Goal: Transaction & Acquisition: Purchase product/service

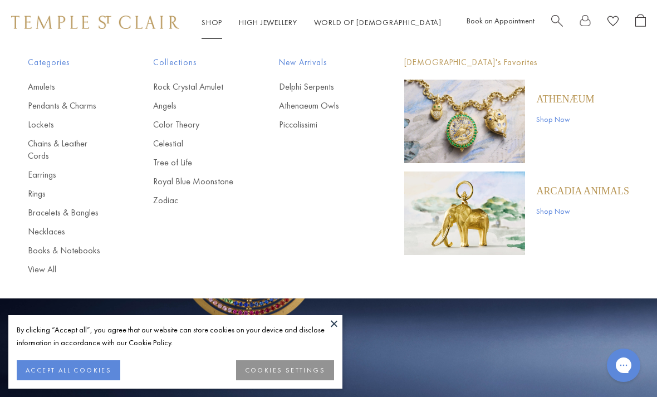
click at [41, 188] on link "Rings" at bounding box center [68, 194] width 81 height 12
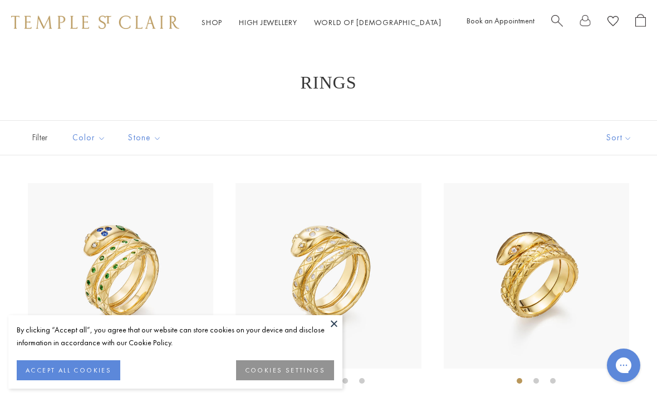
click at [339, 328] on button at bounding box center [334, 323] width 17 height 17
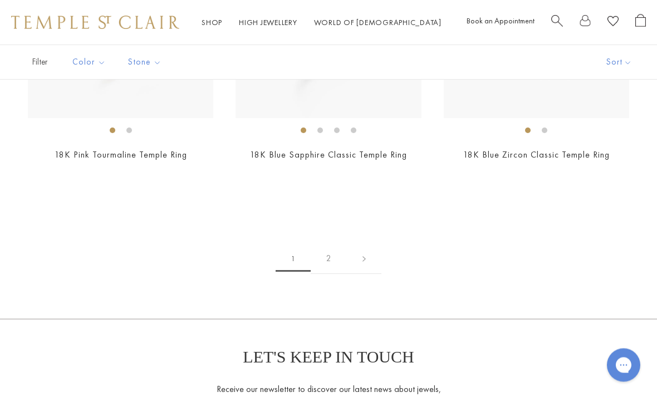
scroll to position [4409, 0]
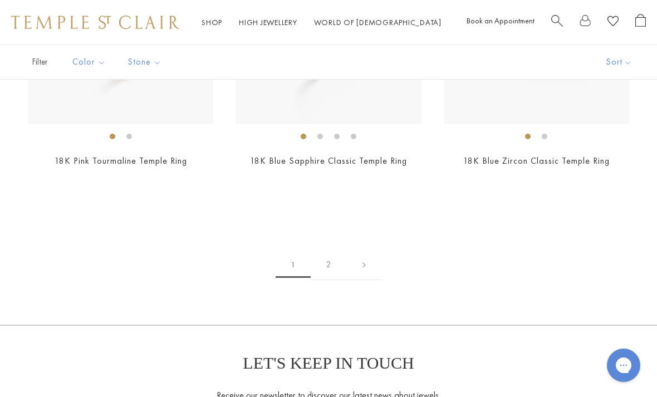
click at [330, 256] on link "2" at bounding box center [329, 265] width 36 height 31
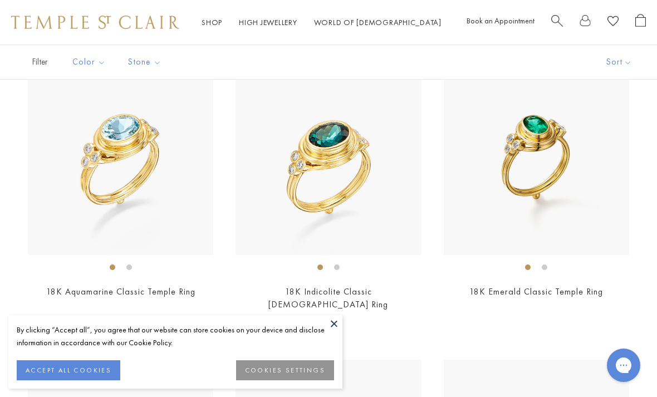
scroll to position [115, 0]
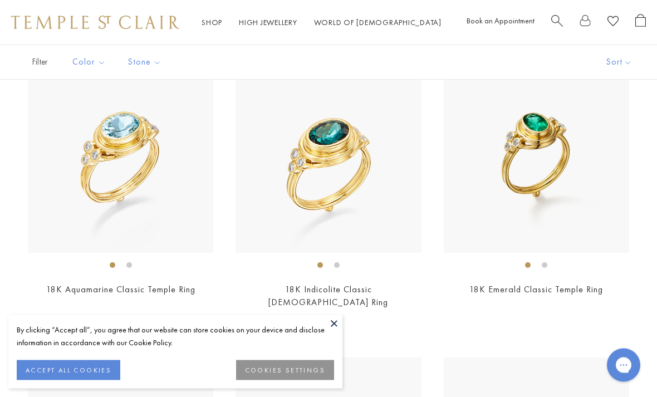
click at [539, 160] on img at bounding box center [537, 161] width 186 height 186
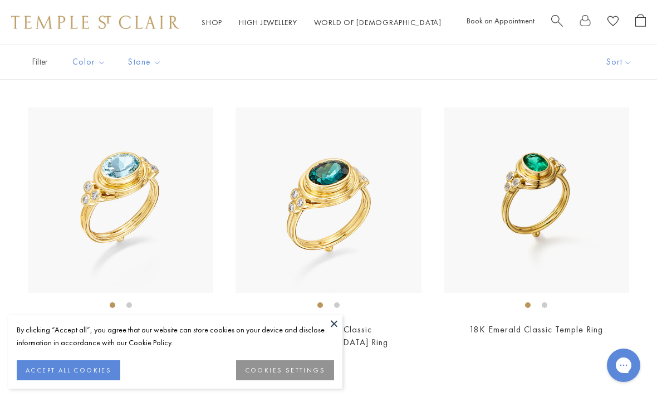
scroll to position [0, 0]
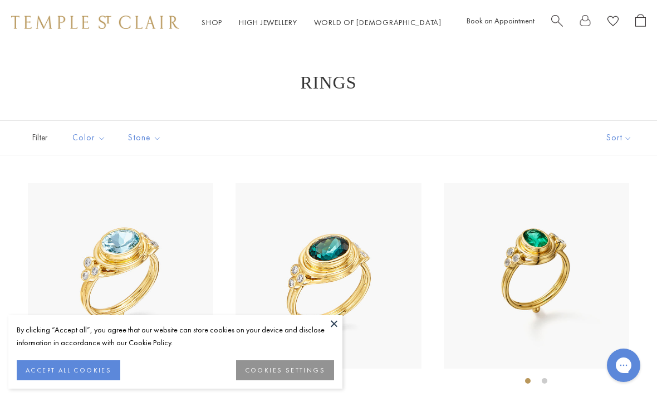
click at [331, 326] on button at bounding box center [334, 323] width 17 height 17
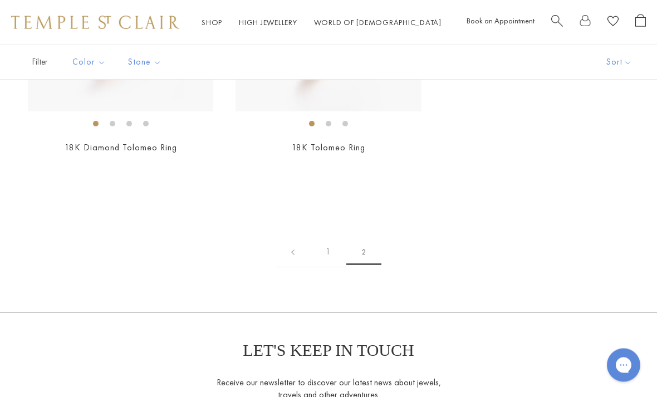
scroll to position [829, 0]
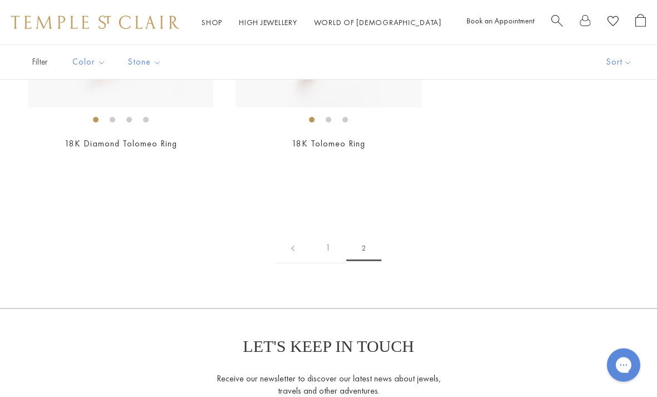
click at [329, 233] on link "1" at bounding box center [328, 248] width 36 height 31
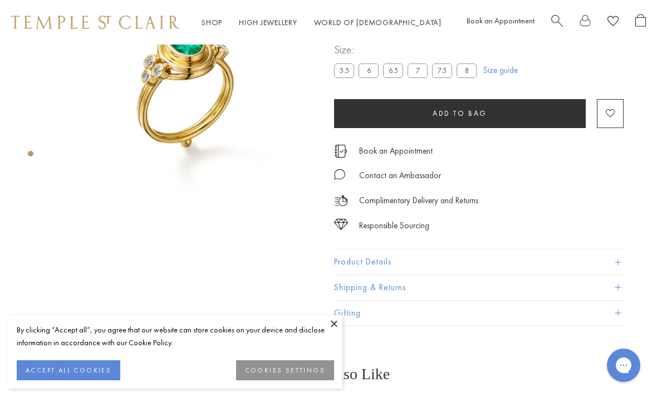
scroll to position [42, 0]
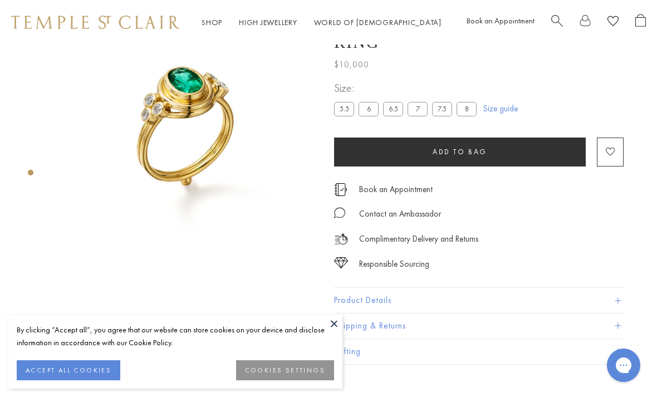
click at [373, 303] on button "Product Details" at bounding box center [479, 300] width 290 height 25
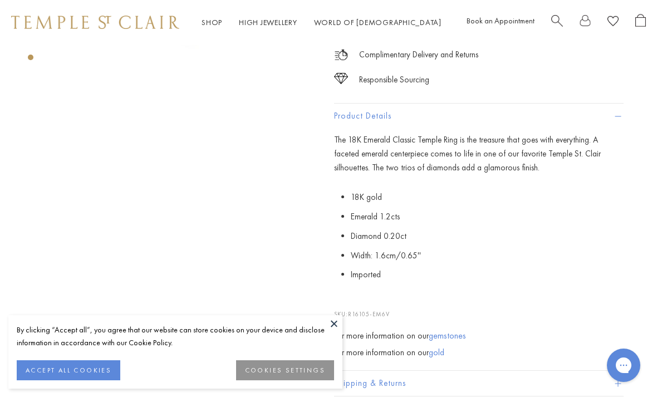
scroll to position [226, 0]
click at [529, 296] on div "The 18K Emerald Classic Temple Ring is the treasure that goes with everything. …" at bounding box center [479, 247] width 290 height 226
click at [339, 332] on button at bounding box center [334, 323] width 17 height 17
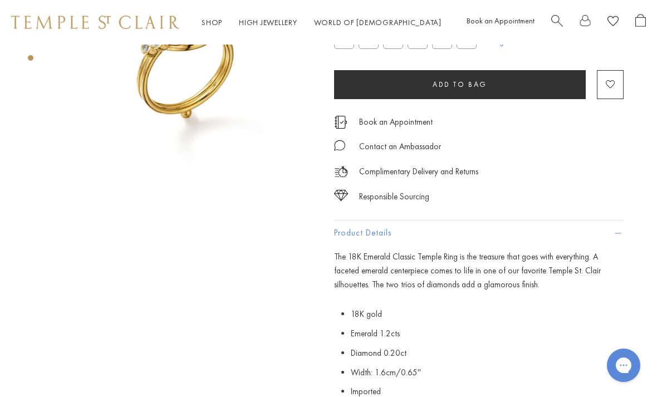
scroll to position [0, 0]
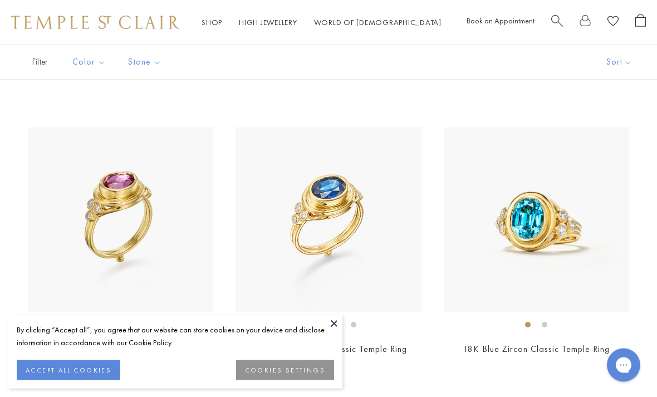
scroll to position [4221, 0]
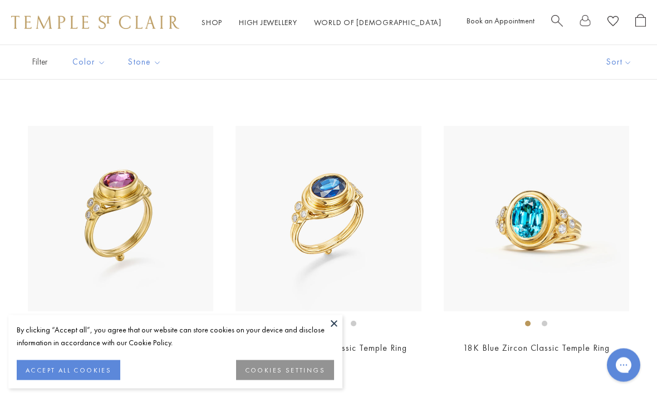
click at [356, 213] on img at bounding box center [329, 219] width 186 height 186
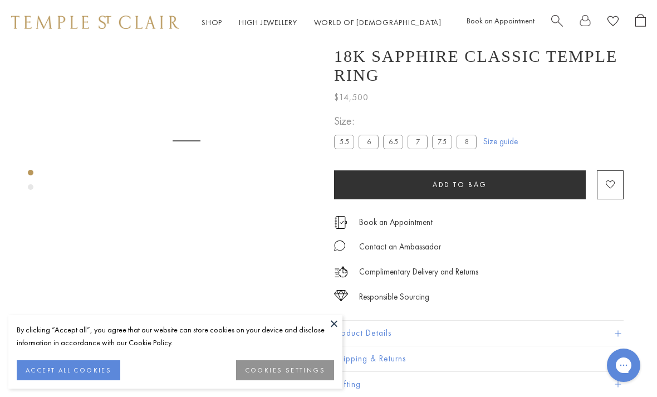
scroll to position [45, 0]
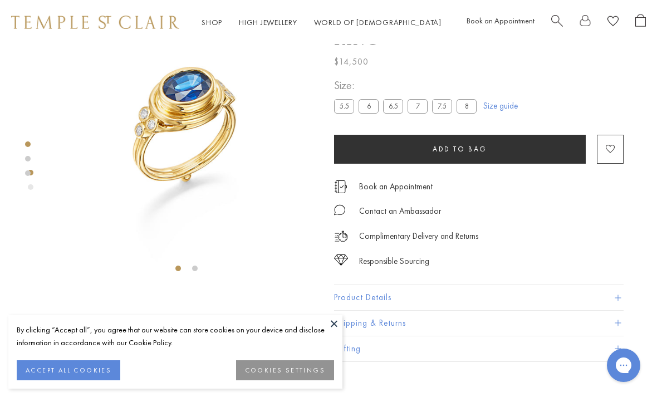
click at [376, 300] on button "Product Details" at bounding box center [479, 297] width 290 height 25
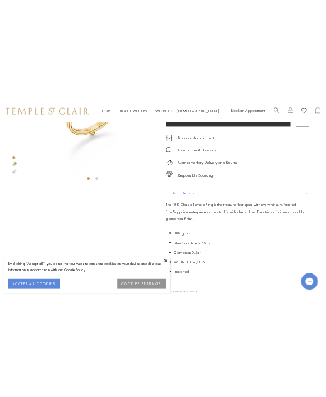
scroll to position [0, 0]
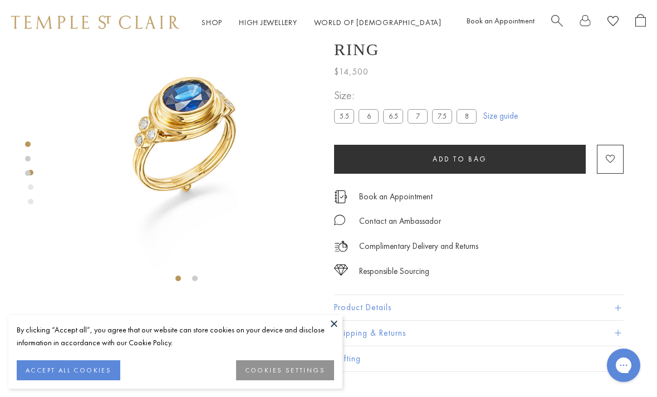
scroll to position [45, 0]
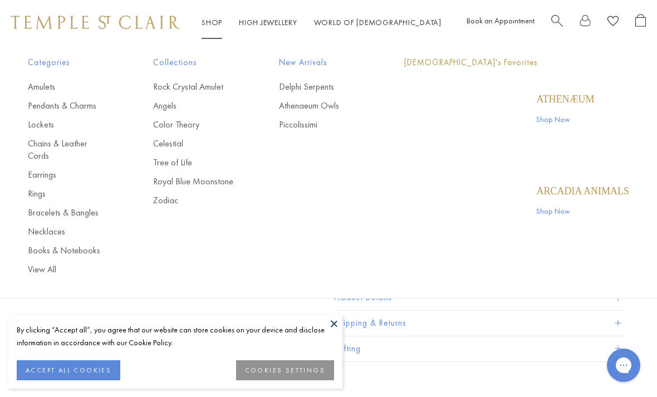
click at [206, 23] on link "Shop Shop" at bounding box center [212, 22] width 21 height 10
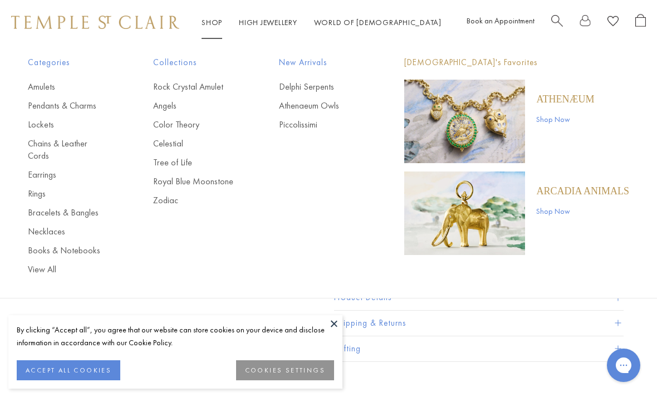
click at [38, 188] on link "Rings" at bounding box center [68, 194] width 81 height 12
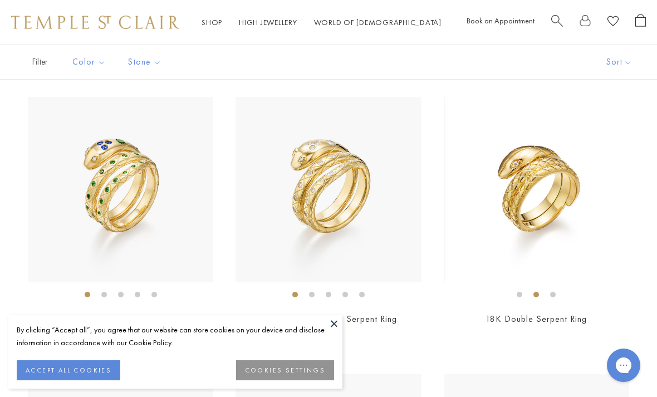
scroll to position [199, 0]
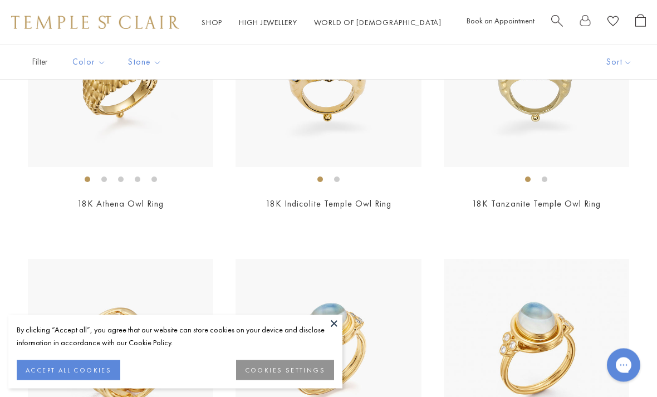
click at [329, 332] on button at bounding box center [334, 323] width 17 height 17
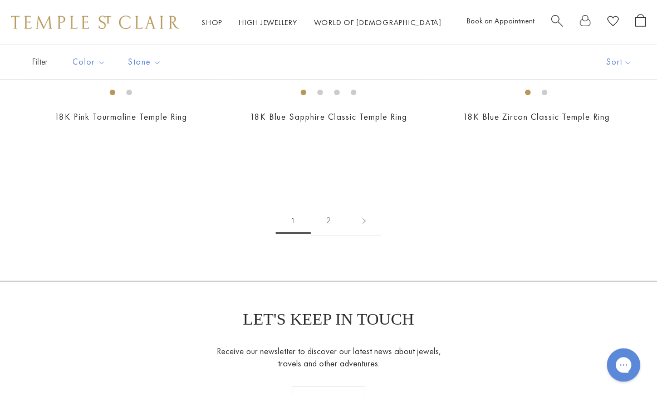
scroll to position [4455, 0]
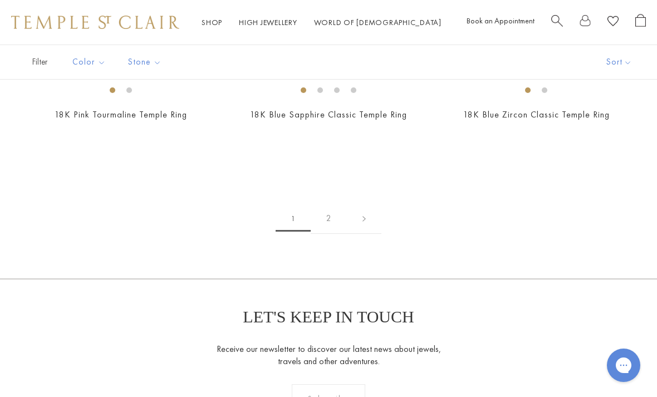
click at [326, 212] on link "2" at bounding box center [329, 218] width 36 height 31
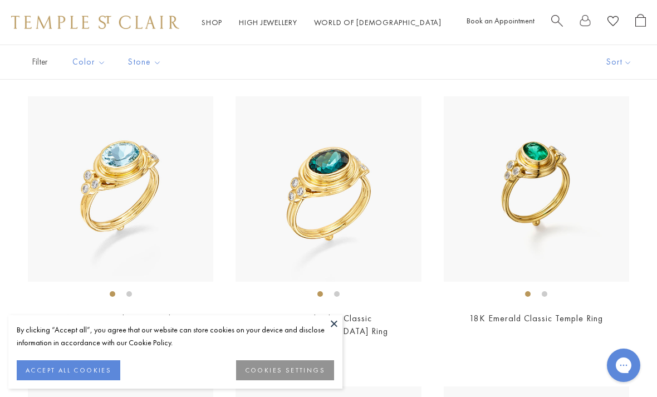
scroll to position [91, 0]
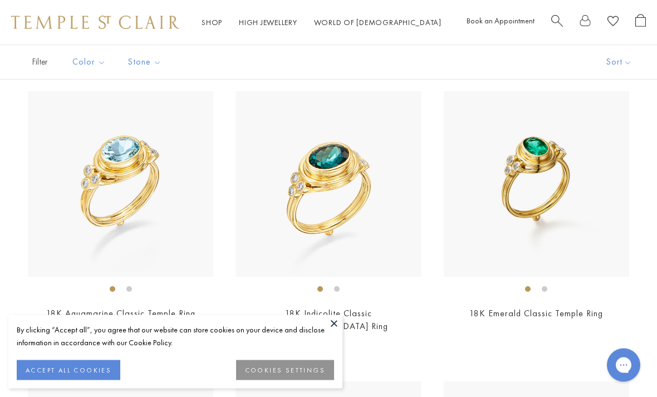
click at [535, 193] on img at bounding box center [537, 185] width 186 height 186
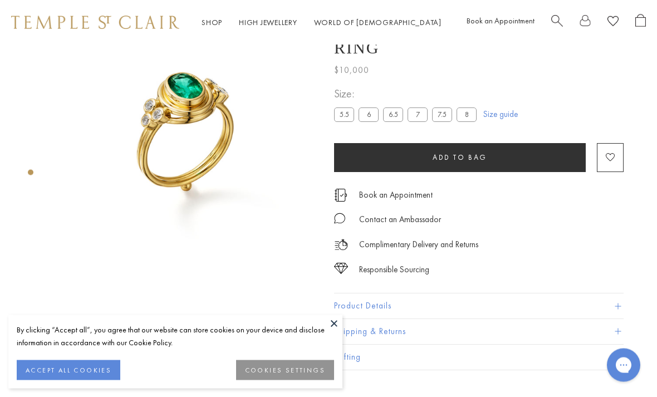
scroll to position [45, 0]
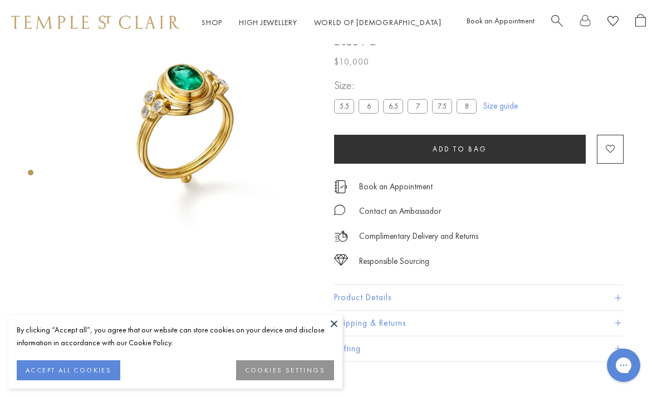
click at [380, 301] on button "Product Details" at bounding box center [479, 297] width 290 height 25
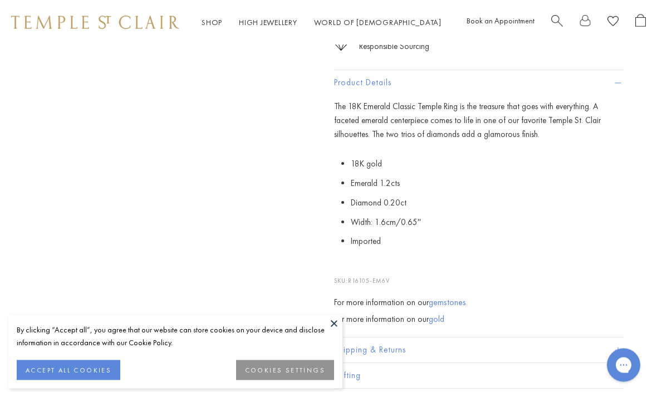
scroll to position [268, 0]
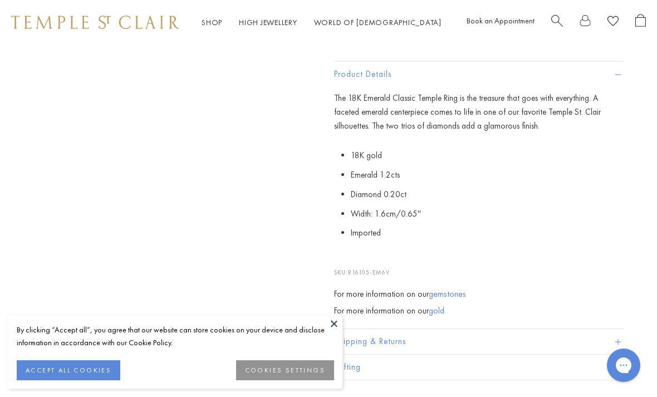
click at [336, 332] on button at bounding box center [334, 323] width 17 height 17
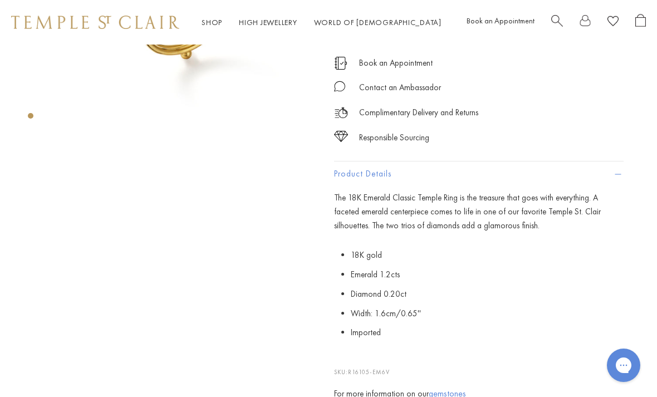
scroll to position [168, 0]
